Goal: Navigation & Orientation: Go to known website

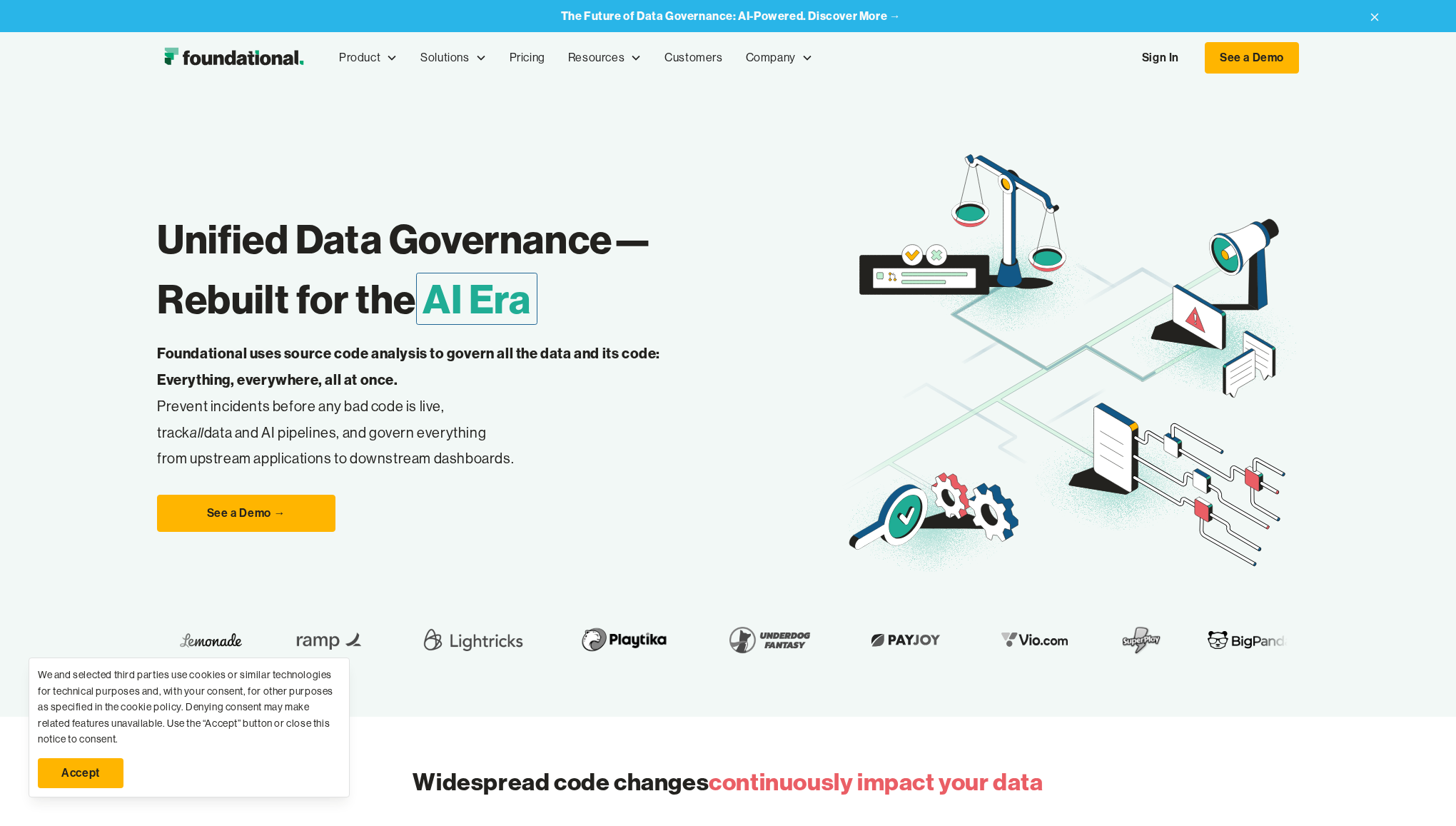
click at [74, 769] on link "Accept" at bounding box center [80, 773] width 86 height 30
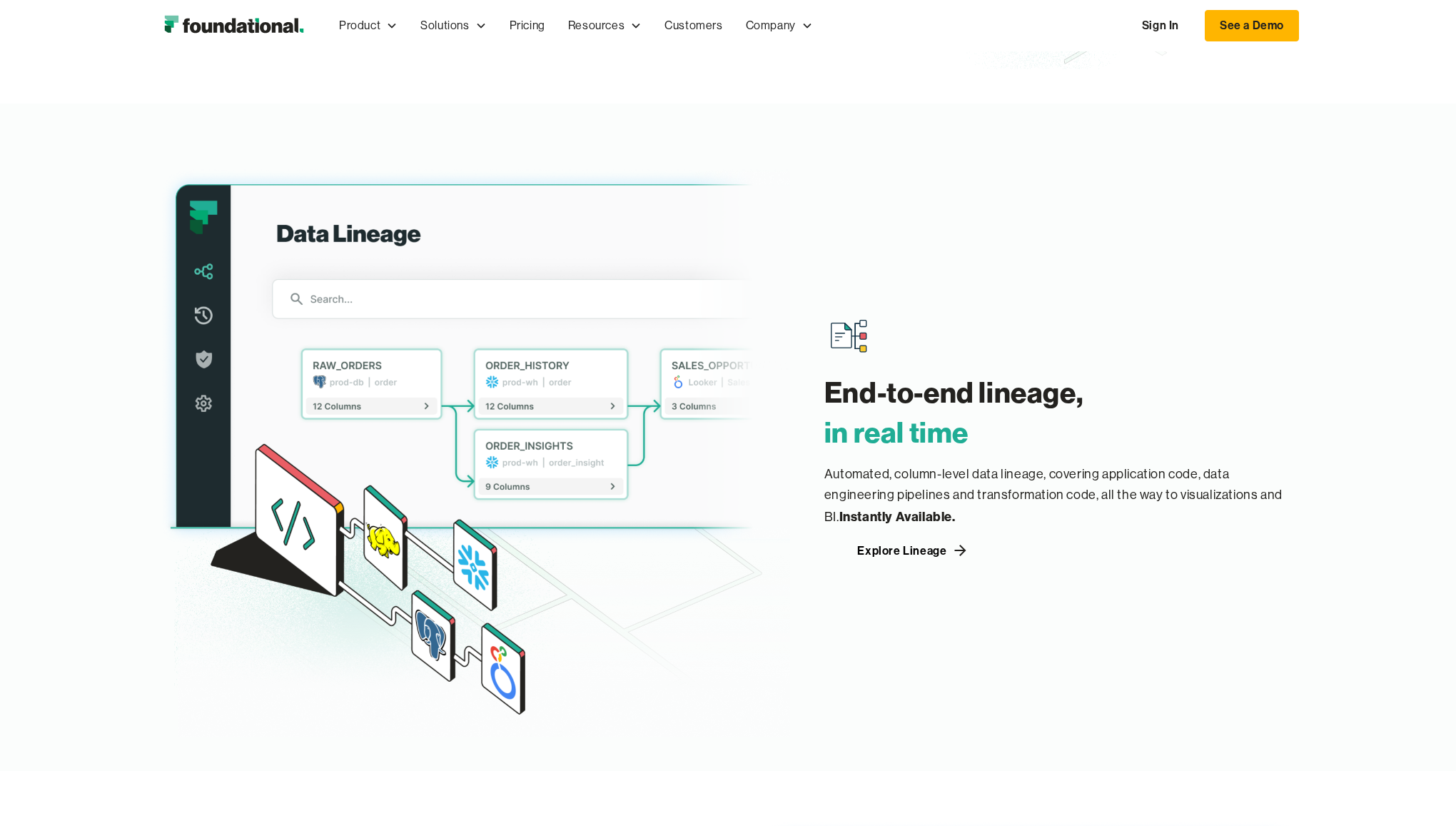
scroll to position [1687, 0]
